Goal: Information Seeking & Learning: Understand process/instructions

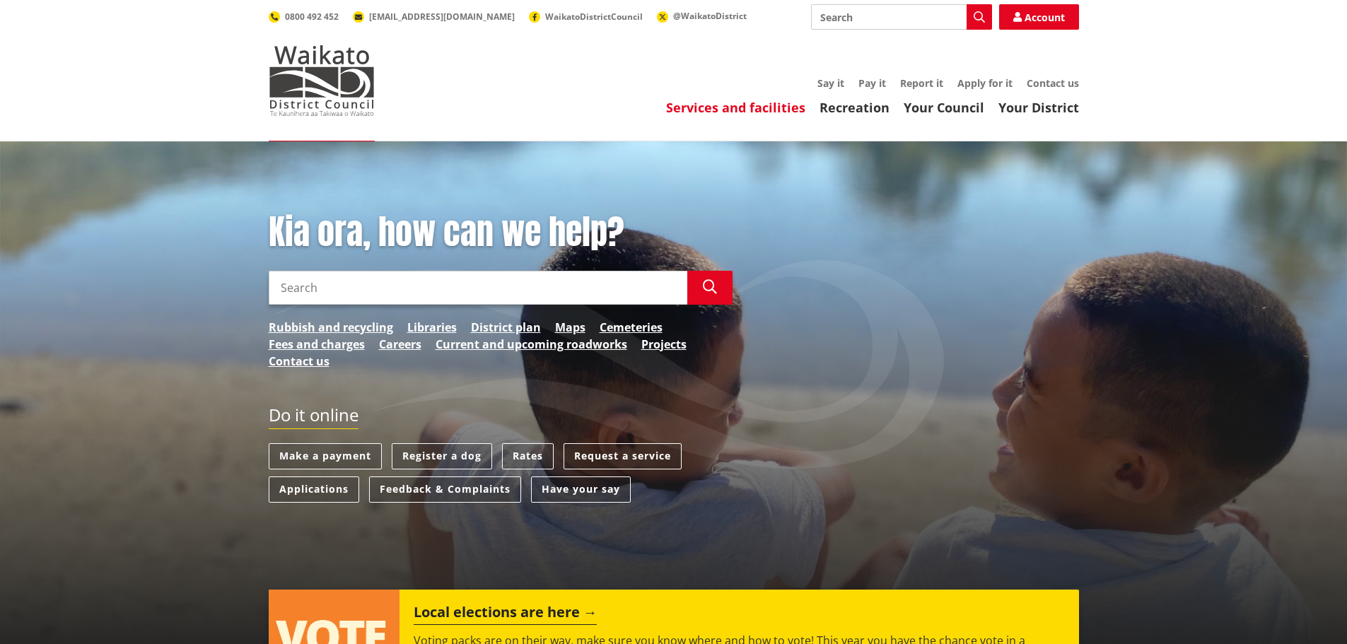
click at [723, 112] on link "Services and facilities" at bounding box center [735, 107] width 139 height 17
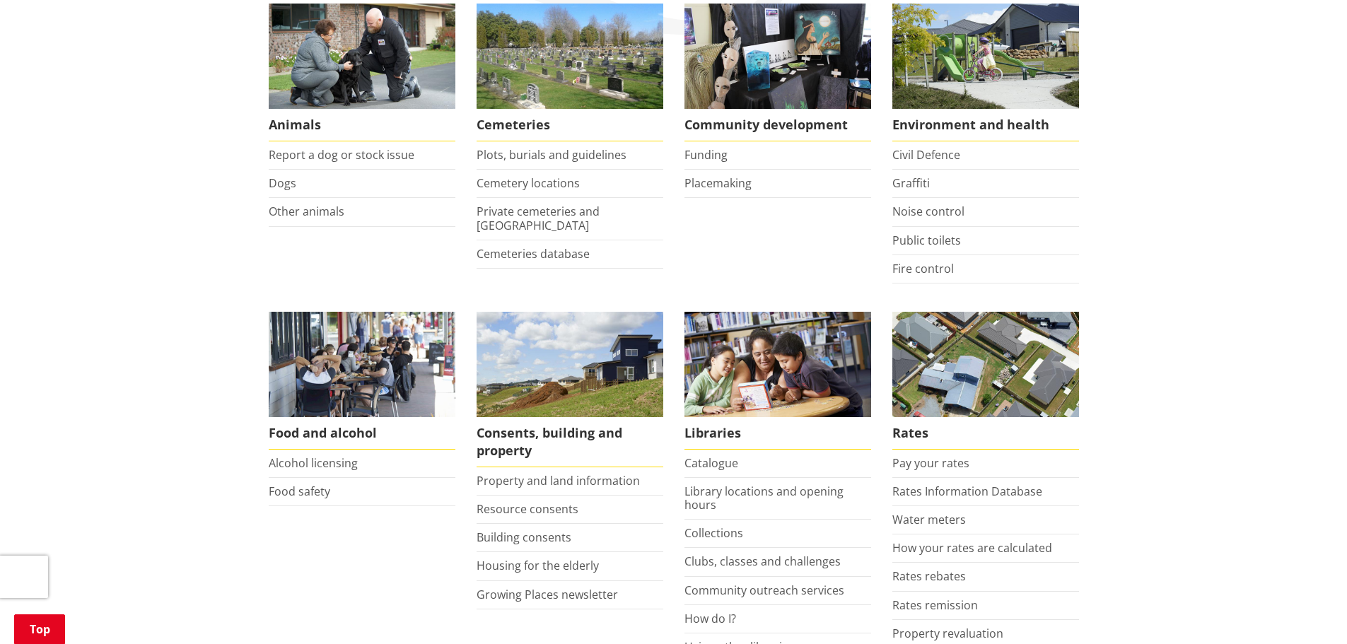
scroll to position [283, 0]
click at [531, 506] on link "Resource consents" at bounding box center [528, 509] width 102 height 16
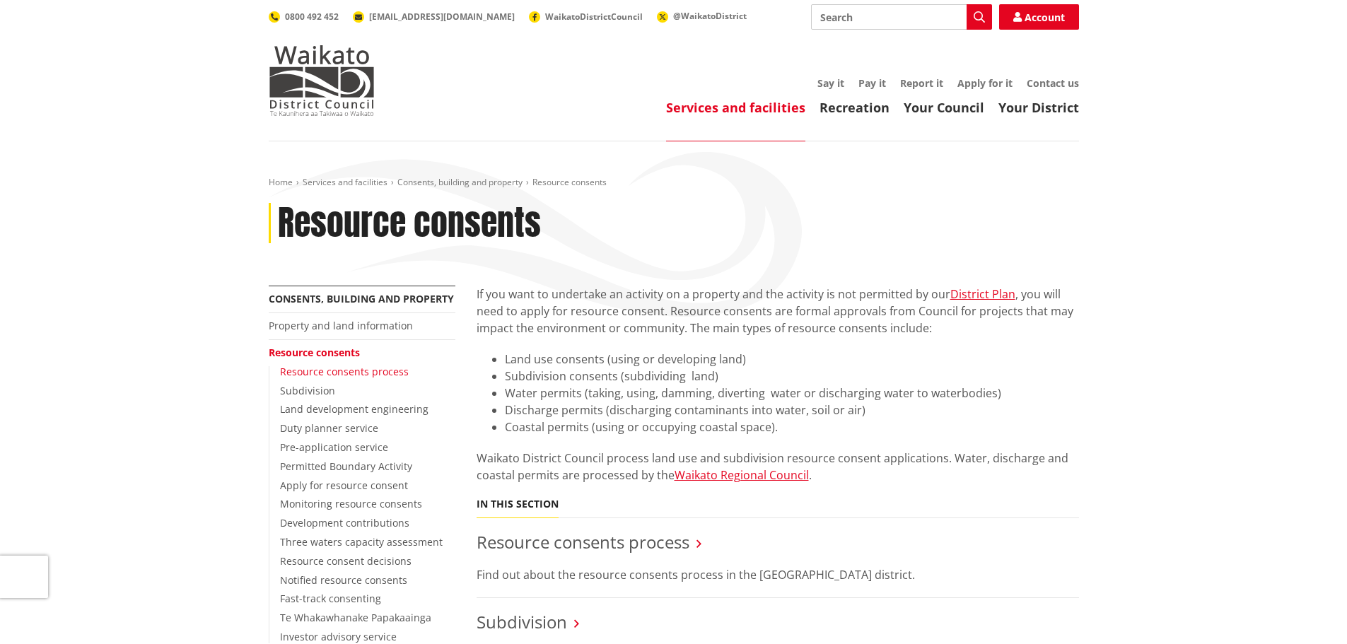
click at [397, 369] on link "Resource consents process" at bounding box center [344, 371] width 129 height 13
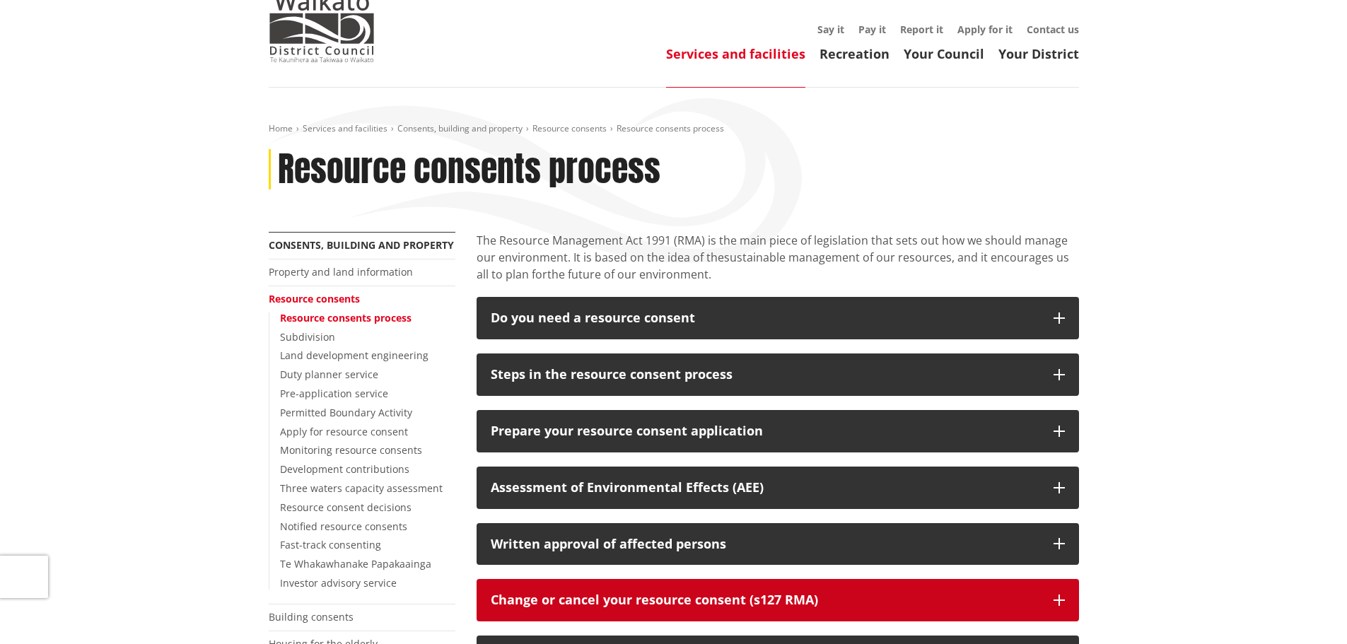
scroll to position [141, 0]
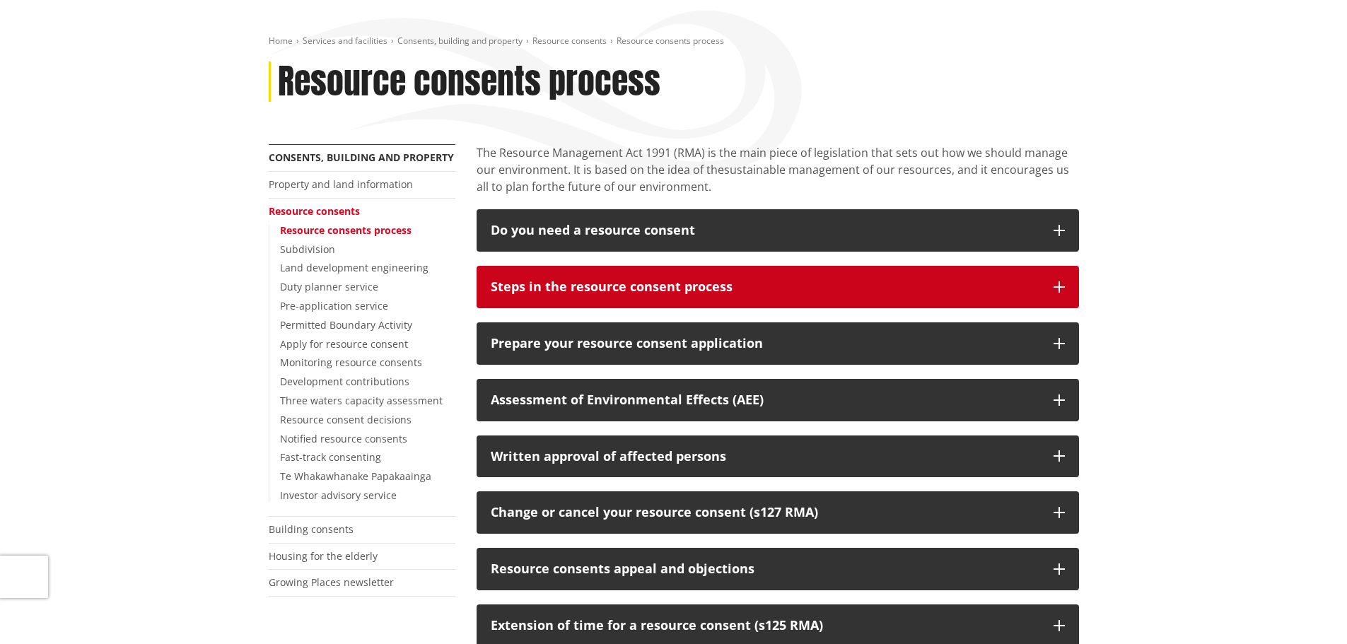
click at [1057, 291] on icon "button" at bounding box center [1059, 286] width 11 height 11
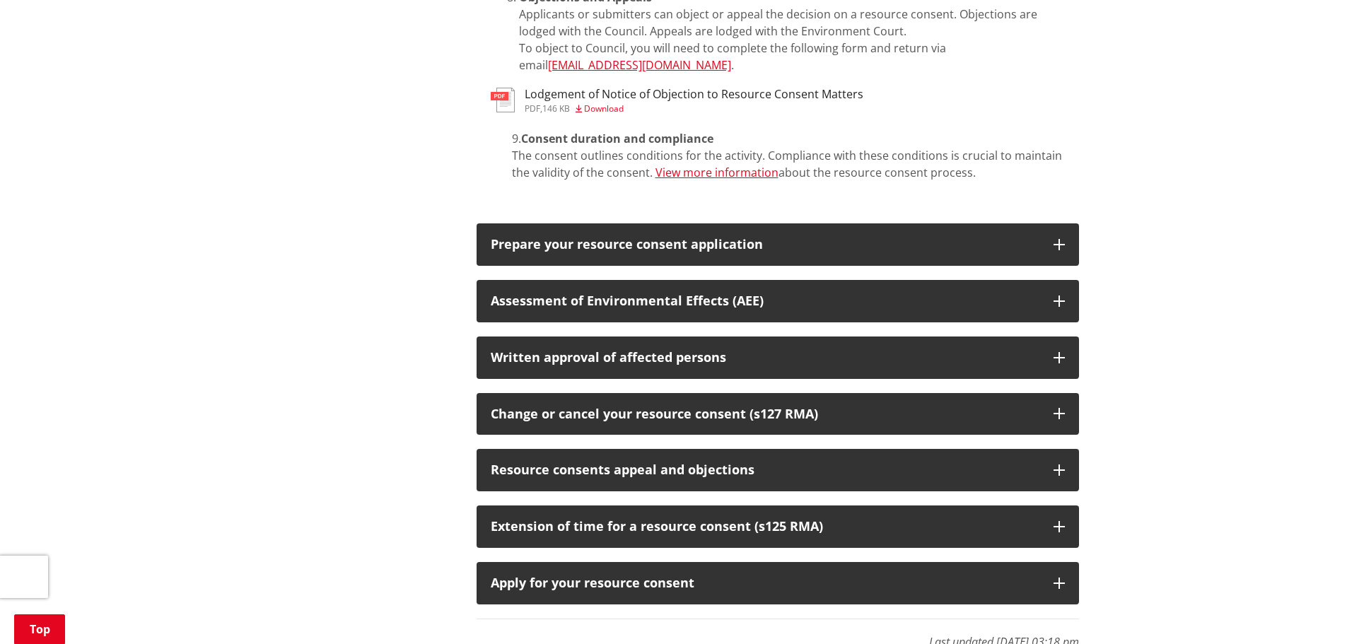
scroll to position [919, 0]
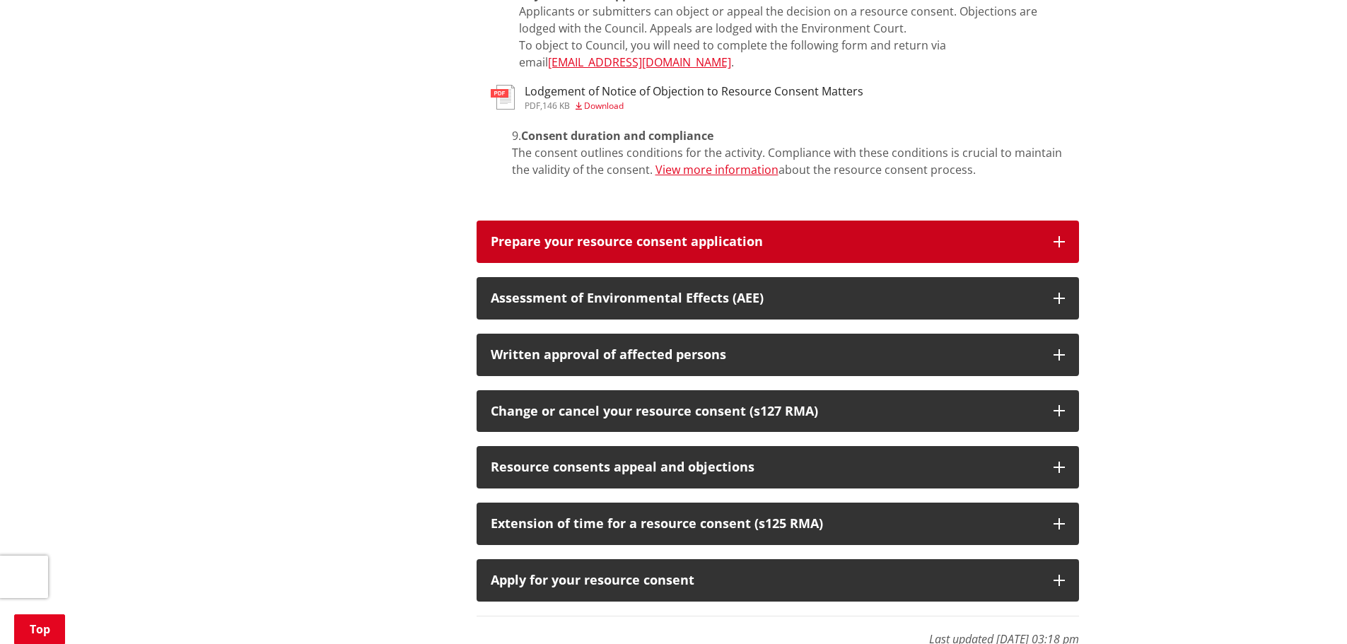
click at [1063, 236] on icon "button" at bounding box center [1059, 241] width 11 height 11
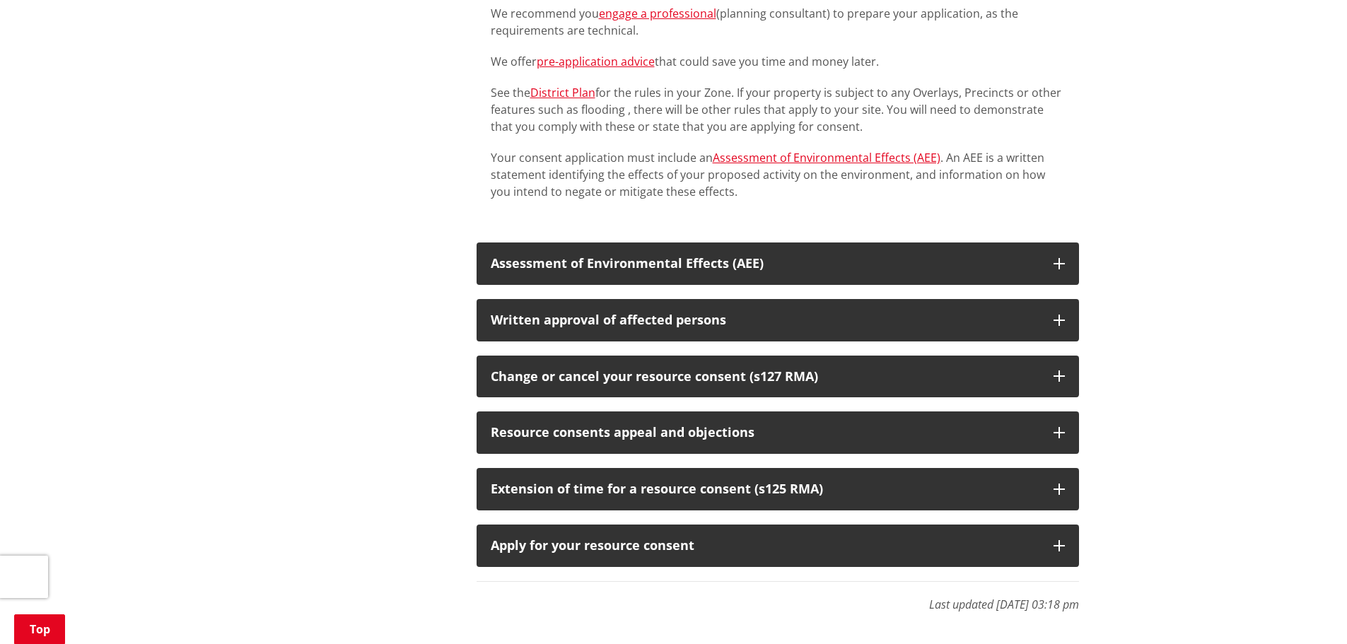
scroll to position [1343, 0]
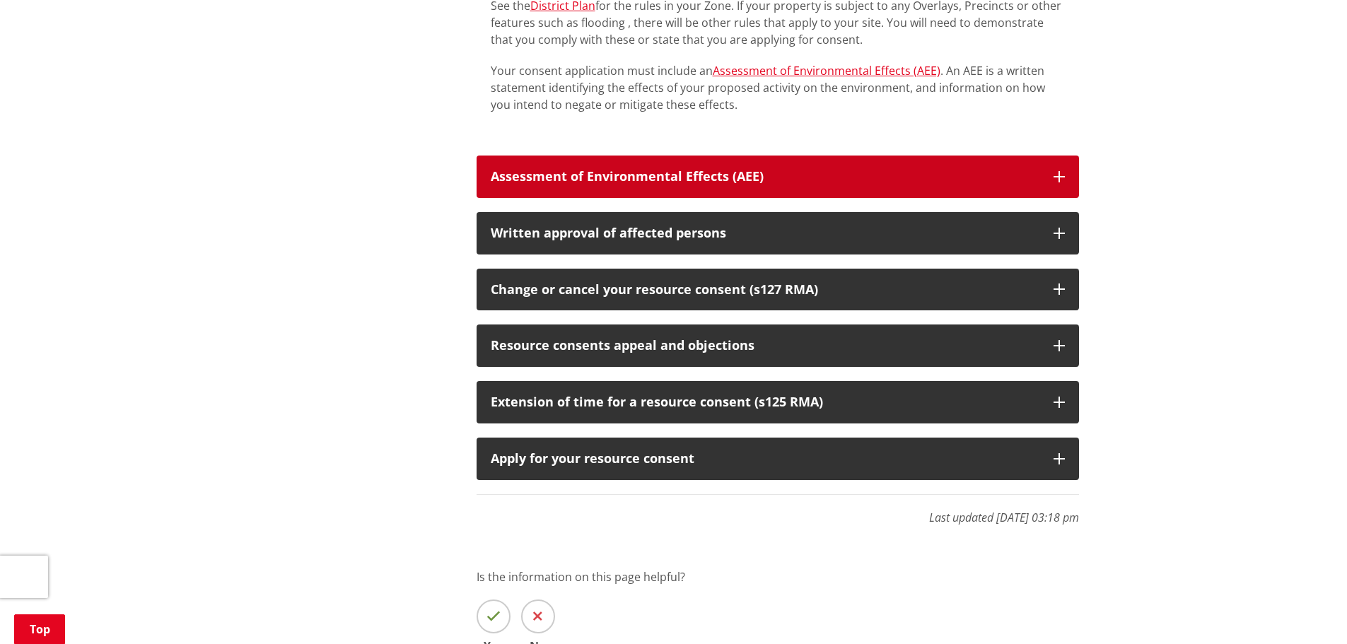
click at [1048, 156] on button "Assessment of Environmental Effects (AEE)" at bounding box center [778, 177] width 602 height 42
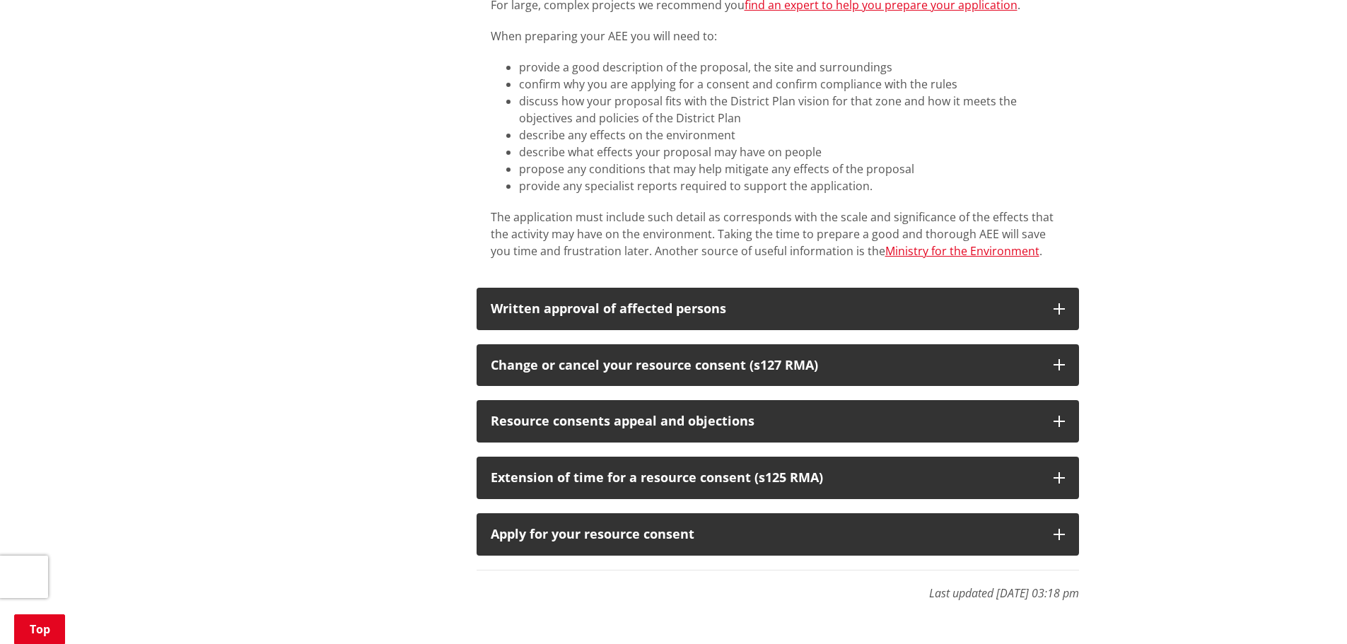
scroll to position [1909, 0]
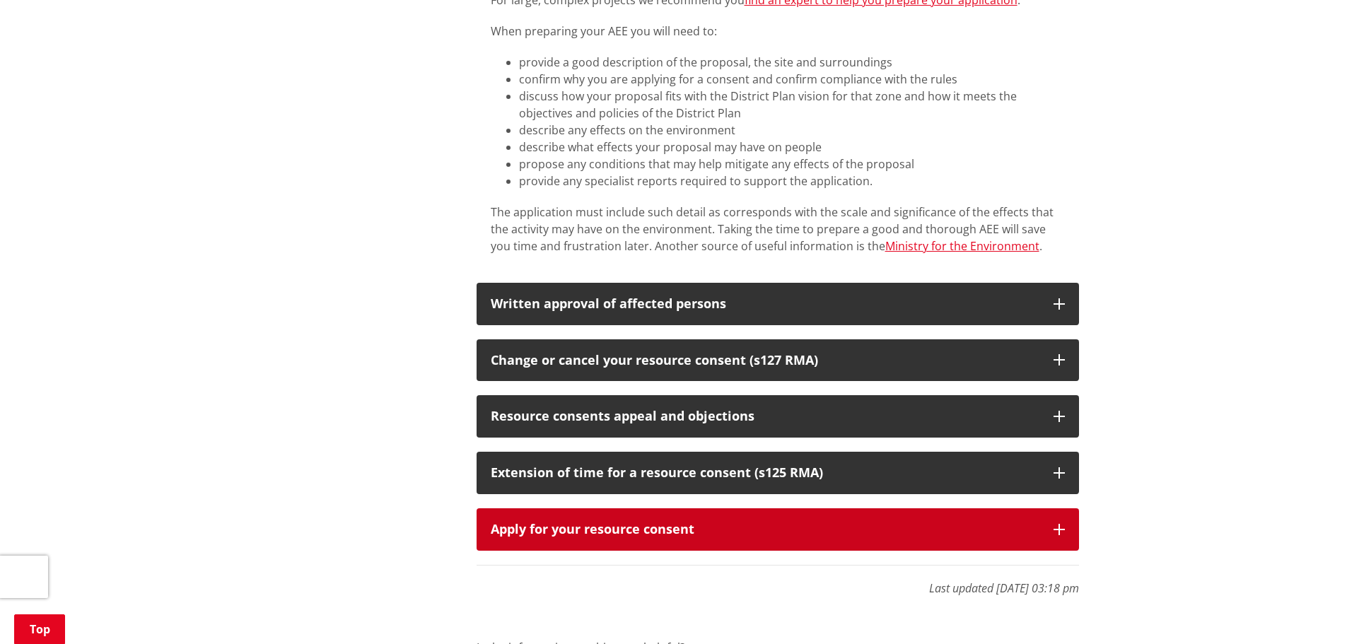
click at [1060, 524] on icon "button" at bounding box center [1059, 529] width 11 height 11
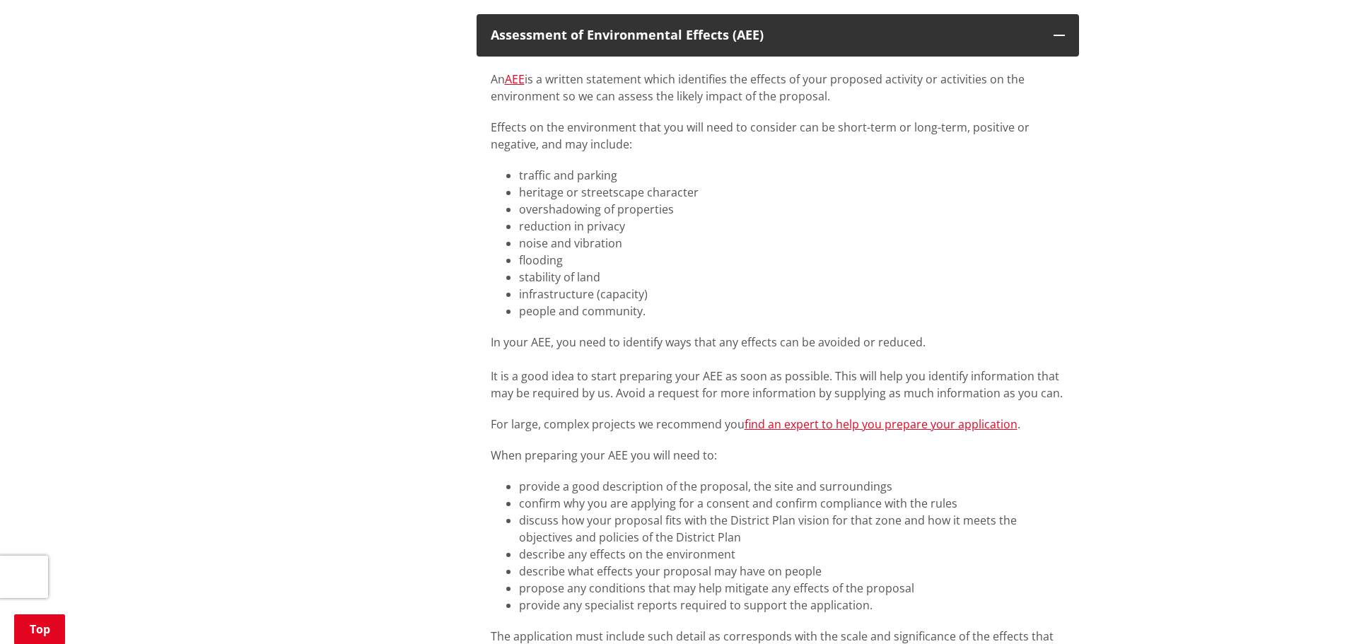
scroll to position [1626, 0]
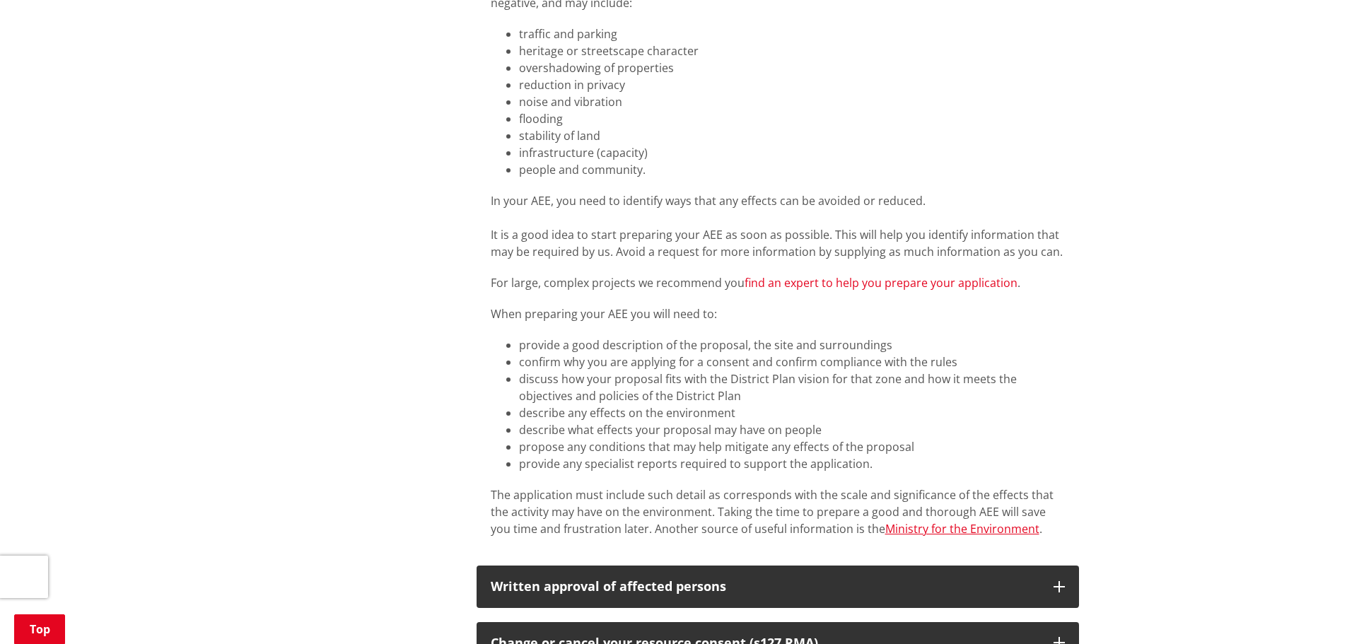
click at [761, 275] on link "find an expert to help you prepare your application" at bounding box center [881, 283] width 273 height 16
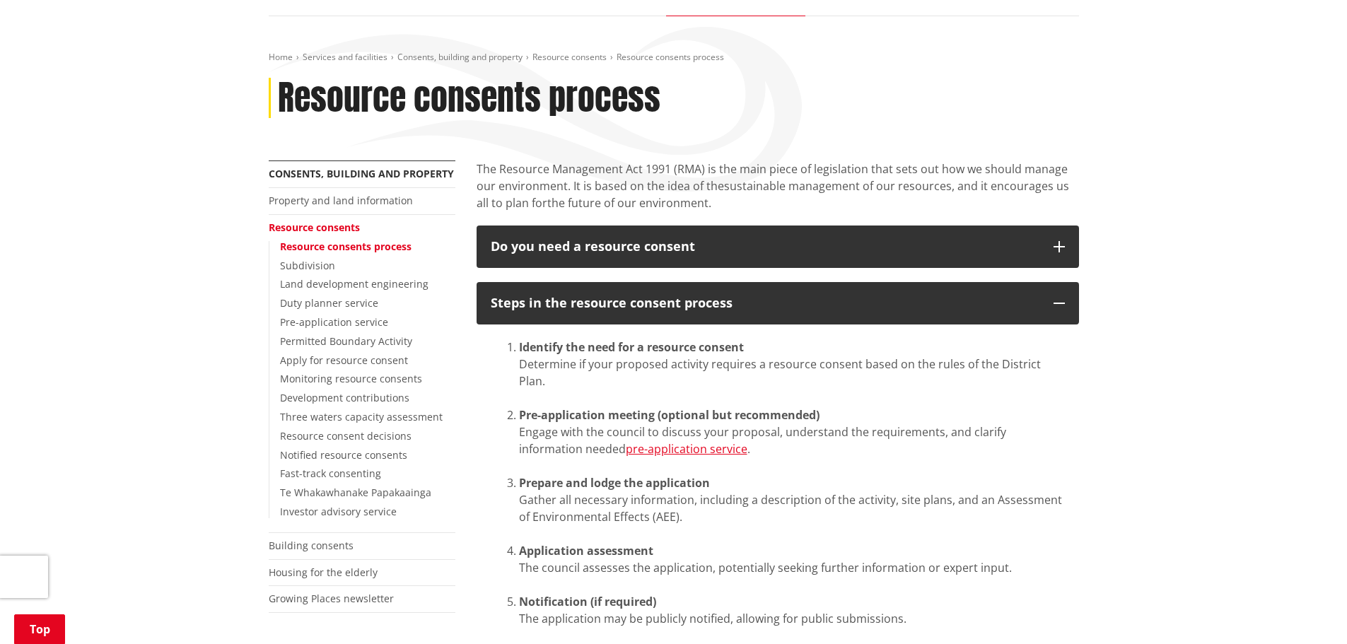
scroll to position [0, 0]
